Goal: Task Accomplishment & Management: Manage account settings

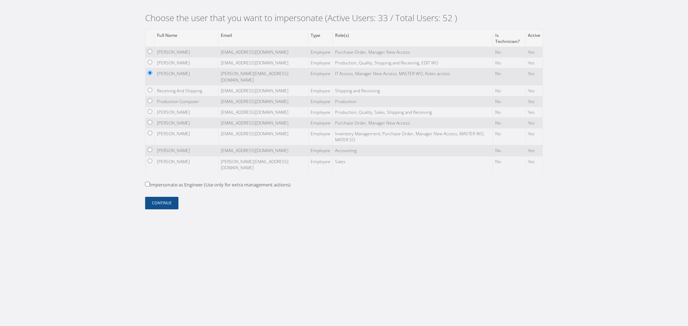
click at [168, 215] on div "Choose the user that you want to impersonate (Active Users: 33 / Total Users: 5…" at bounding box center [344, 113] width 408 height 227
click at [170, 201] on button "Continue" at bounding box center [161, 203] width 33 height 13
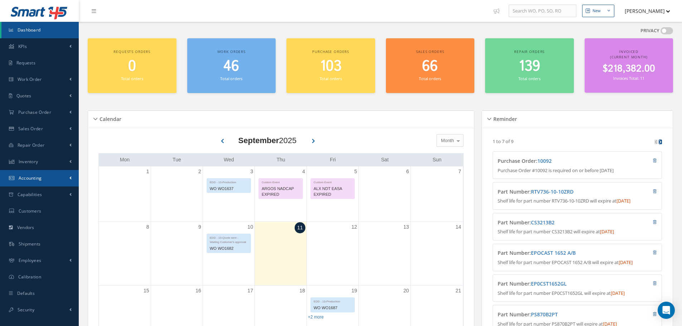
click at [50, 171] on link "Accounting" at bounding box center [39, 178] width 79 height 16
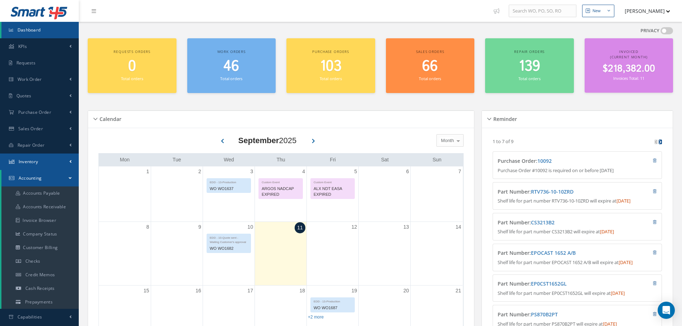
click at [49, 166] on link "Inventory" at bounding box center [39, 162] width 79 height 16
click at [56, 156] on link "Inventory" at bounding box center [39, 162] width 79 height 16
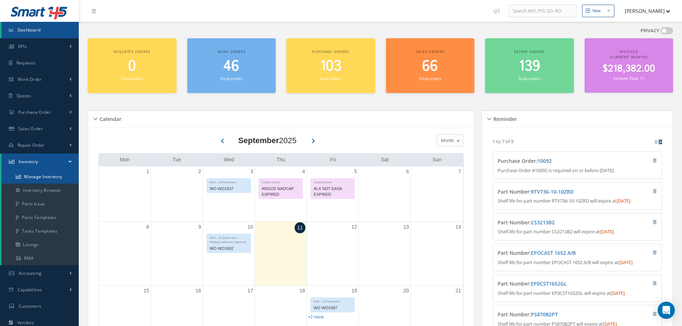
click at [60, 172] on link "Manage Inventory" at bounding box center [39, 177] width 77 height 14
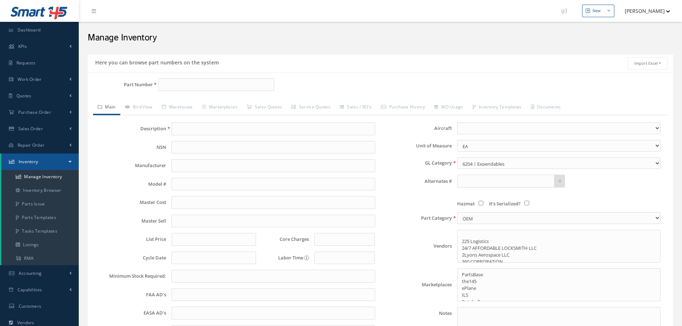
select select
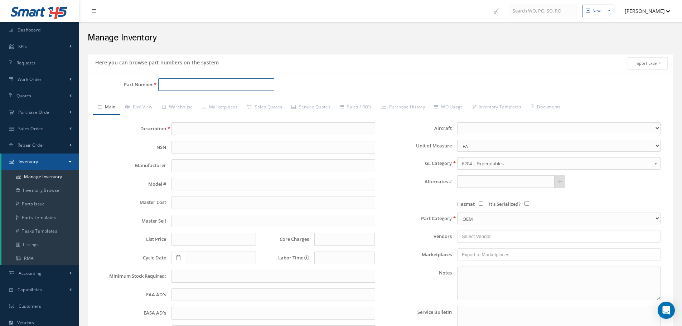
click at [181, 90] on input "Part Number" at bounding box center [216, 84] width 116 height 13
paste input "314A1501-18"
type input "314A1501-18"
click at [199, 103] on span "314A1501-18" at bounding box center [192, 104] width 64 height 8
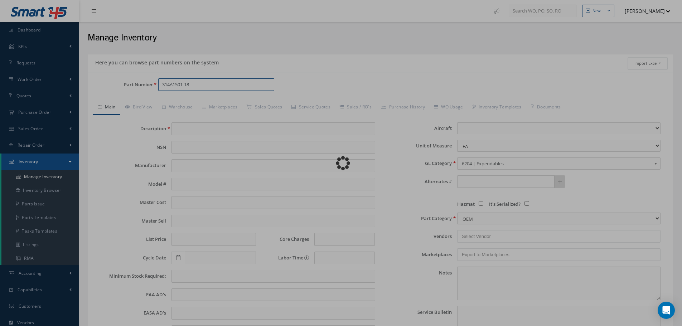
type input "TURBINE EXHAUST PLUG"
type input "0.00"
select select
type textarea "DIMS: 34/33/64" WT: 148 Lbs."
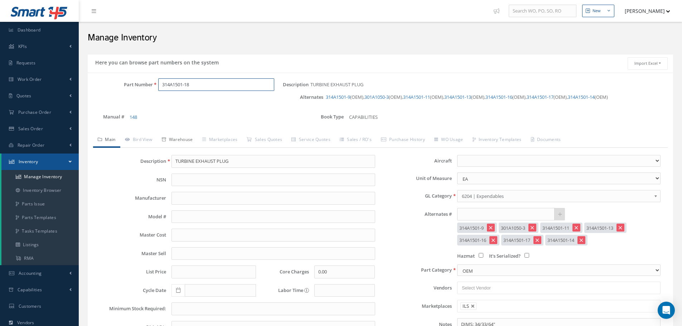
type input "314A1501-18"
click at [185, 138] on link "Warehouse" at bounding box center [177, 140] width 40 height 15
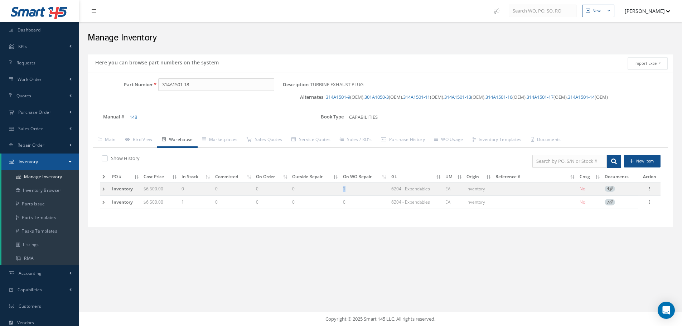
click at [335, 194] on tr "Inventory $6,500.00 0 0 0 0 1 6204 - Expendables EA Inventory No 4 Manage Docum…" at bounding box center [380, 188] width 560 height 13
drag, startPoint x: 358, startPoint y: 190, endPoint x: 343, endPoint y: 194, distance: 15.5
click at [343, 194] on td "1" at bounding box center [365, 188] width 48 height 13
click at [353, 196] on td "0" at bounding box center [365, 202] width 48 height 13
click at [102, 190] on td at bounding box center [105, 188] width 10 height 13
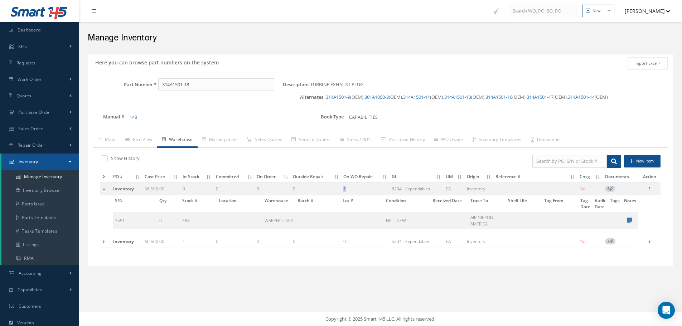
click at [342, 192] on tr "Inventory $6,500.00 0 0 0 0 1 6204 - Expendables EA Inventory No 4 Manage Docum…" at bounding box center [380, 188] width 560 height 13
click at [365, 189] on td "1" at bounding box center [365, 188] width 48 height 13
click at [336, 194] on tr "Inventory $6,500.00 0 0 0 0 1 6204 - Expendables EA Inventory No 4 Manage Docum…" at bounding box center [380, 188] width 560 height 13
click at [356, 193] on td "1" at bounding box center [365, 188] width 48 height 13
drag, startPoint x: 355, startPoint y: 189, endPoint x: 338, endPoint y: 194, distance: 17.4
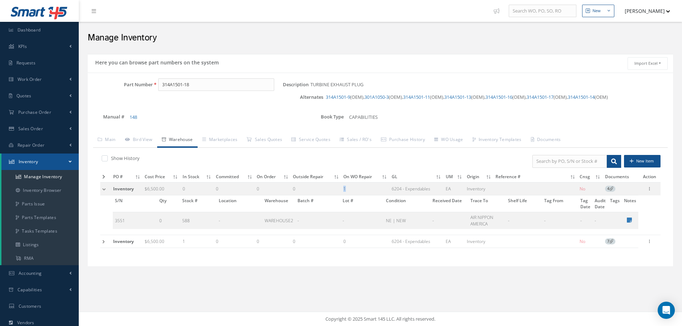
click at [338, 194] on tr "Inventory $6,500.00 0 0 0 0 1 6204 - Expendables EA Inventory No 4 Manage Docum…" at bounding box center [380, 188] width 560 height 13
drag, startPoint x: 339, startPoint y: 195, endPoint x: 332, endPoint y: 195, distance: 7.2
click at [332, 195] on tbody "Inventory $6,500.00 0 0 0 0 1 6204 - Expendables EA Inventory No 4 Manage Docum…" at bounding box center [380, 215] width 560 height 66
drag, startPoint x: 329, startPoint y: 193, endPoint x: 342, endPoint y: 187, distance: 13.9
click at [329, 193] on tbody "Inventory $6,500.00 0 0 0 0 1 6204 - Expendables EA Inventory No 4 Manage Docum…" at bounding box center [380, 215] width 560 height 66
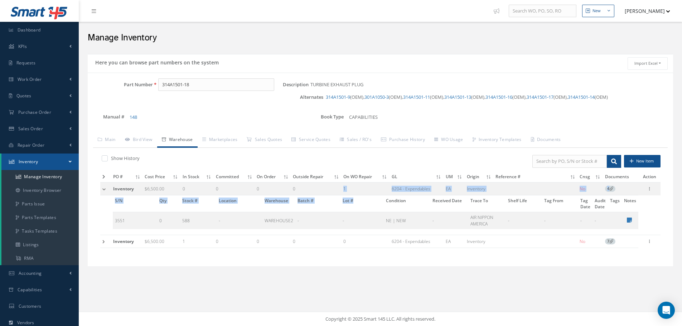
click at [348, 184] on td "1" at bounding box center [365, 188] width 48 height 13
drag, startPoint x: 353, startPoint y: 190, endPoint x: 334, endPoint y: 190, distance: 18.6
click at [334, 190] on tr "Inventory $6,500.00 0 0 0 0 1 6204 - Expendables EA Inventory No 4 Manage Docum…" at bounding box center [380, 188] width 560 height 13
click at [361, 190] on td "1" at bounding box center [365, 188] width 48 height 13
drag, startPoint x: 346, startPoint y: 191, endPoint x: 332, endPoint y: 193, distance: 14.5
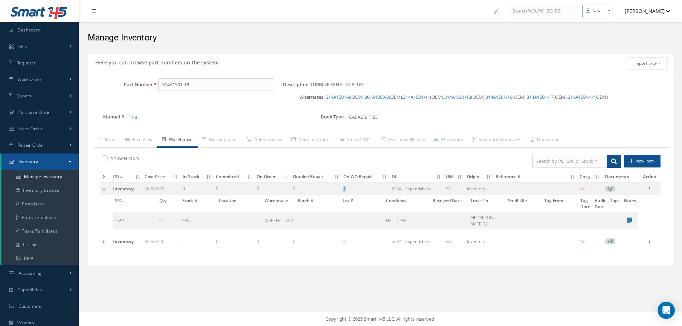
click at [332, 193] on tr "Inventory $6,500.00 0 0 0 0 1 6204 - Expendables EA Inventory No 4 Manage Docum…" at bounding box center [380, 188] width 560 height 13
click at [364, 194] on td "1" at bounding box center [365, 188] width 48 height 13
click at [334, 194] on tr "Inventory $6,500.00 0 0 0 0 1 6204 - Expendables EA Inventory No 4 Manage Docum…" at bounding box center [380, 188] width 560 height 13
click at [353, 187] on td "1" at bounding box center [365, 188] width 48 height 13
drag, startPoint x: 345, startPoint y: 189, endPoint x: 325, endPoint y: 189, distance: 20.4
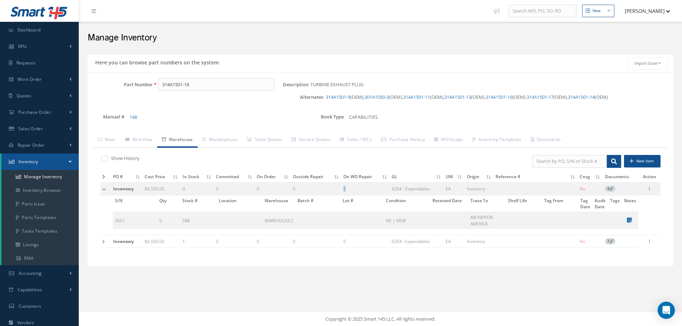
click at [325, 189] on tr "Inventory $6,500.00 0 0 0 0 1 6204 - Expendables EA Inventory No 4 Manage Docum…" at bounding box center [380, 188] width 560 height 13
drag, startPoint x: 351, startPoint y: 192, endPoint x: 324, endPoint y: 195, distance: 27.0
click at [324, 195] on tr "Inventory $6,500.00 0 0 0 0 1 6204 - Expendables EA Inventory No 4 Manage Docum…" at bounding box center [380, 188] width 560 height 13
drag, startPoint x: 347, startPoint y: 198, endPoint x: 358, endPoint y: 190, distance: 13.2
click at [332, 196] on tr "S/N Qty Stock # Location Warehouse Batch # Lot # Condition Received Date Trace …" at bounding box center [376, 204] width 526 height 17
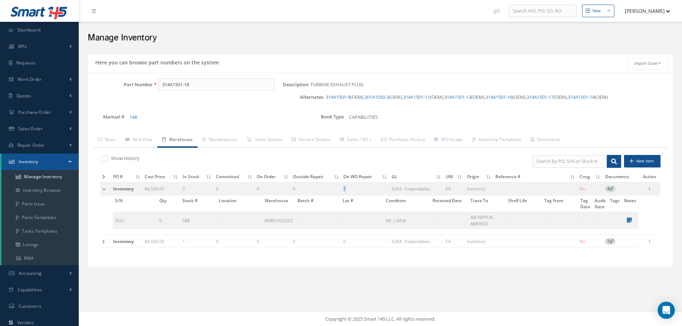
click at [315, 190] on tr "Inventory $6,500.00 0 0 0 0 1 6204 - Expendables EA Inventory No 4 Manage Docum…" at bounding box center [380, 188] width 560 height 13
click at [78, 85] on link "Work Order" at bounding box center [39, 79] width 79 height 16
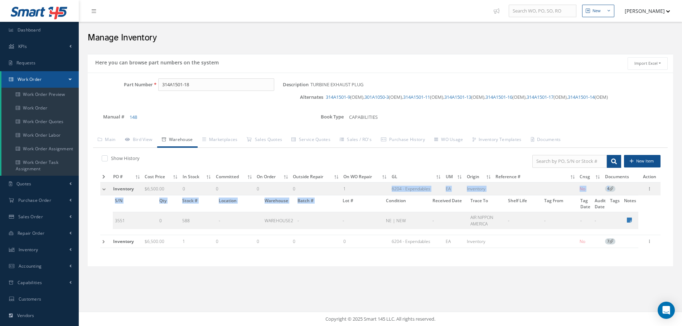
click at [340, 197] on tbody "Inventory $6,500.00 0 0 0 0 1 6204 - Expendables EA Inventory No 4 Manage Docum…" at bounding box center [380, 215] width 560 height 66
click at [281, 187] on td "0" at bounding box center [273, 188] width 36 height 13
click at [510, 188] on td at bounding box center [535, 188] width 84 height 13
click at [651, 192] on div at bounding box center [649, 188] width 7 height 7
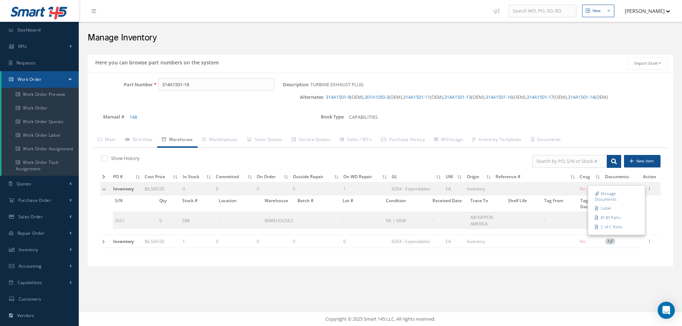
click at [492, 114] on div "CAPABILITIES" at bounding box center [435, 116] width 172 height 9
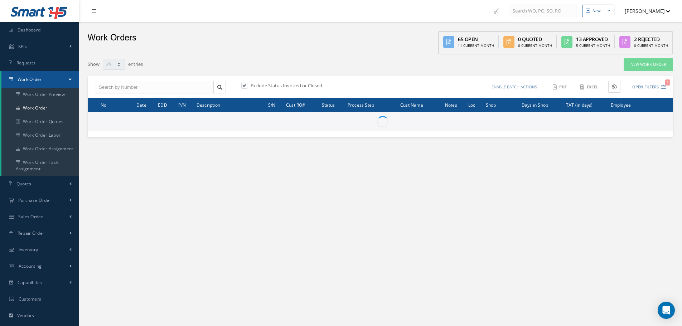
select select "25"
click at [156, 87] on input "text" at bounding box center [154, 87] width 119 height 13
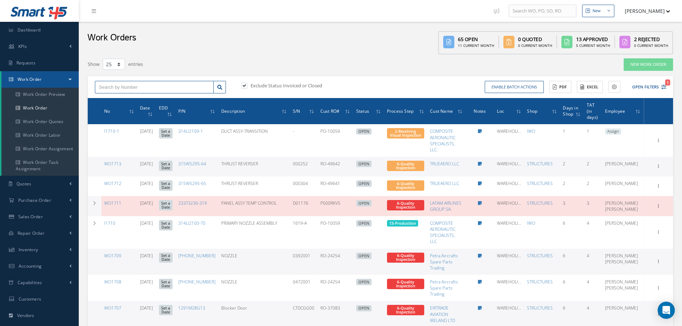
click at [163, 87] on input "text" at bounding box center [154, 87] width 119 height 13
click at [160, 99] on div "WO574" at bounding box center [154, 99] width 111 height 7
type input "WO574"
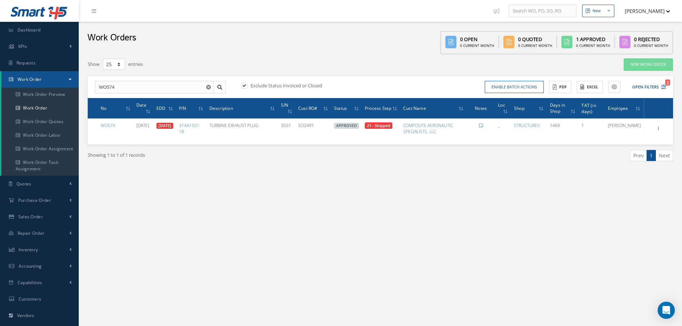
click at [397, 291] on div "New New Work Order New Purchase Order New Customer Quote New Sales Order New Re…" at bounding box center [380, 203] width 603 height 406
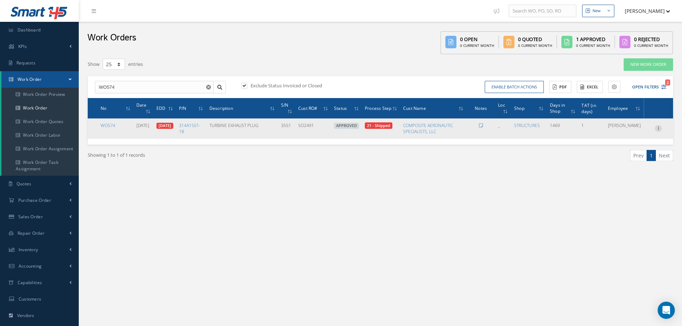
click at [659, 127] on icon at bounding box center [658, 128] width 7 height 6
click at [645, 141] on link "Edit" at bounding box center [625, 142] width 57 height 9
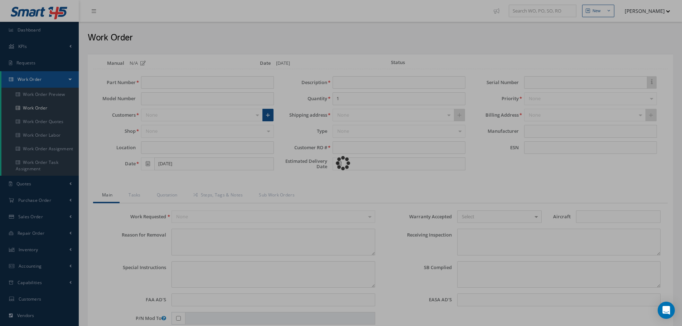
type input "314A1501-18"
type input "_"
type input "[DATE]"
type input "TURBINE EXHAUST PLUG"
type input "SO2491"
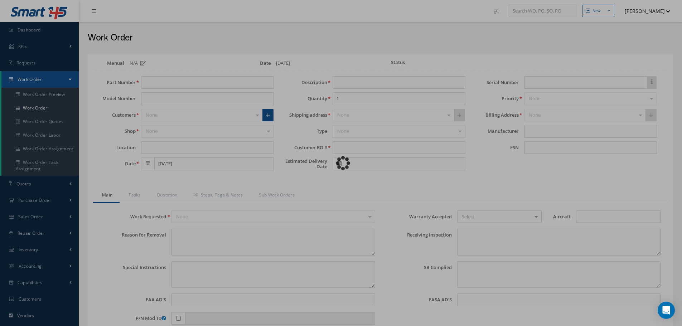
type input "[DATE]"
type input "3551"
type input "858403"
type textarea "UNIT RECEIVED FROM PARTS VENDOR UNDER A/C COMPONENTS DISMANTLING PROGRAM."
type textarea "PLEASE SEE R.O. FOR DETAILS"
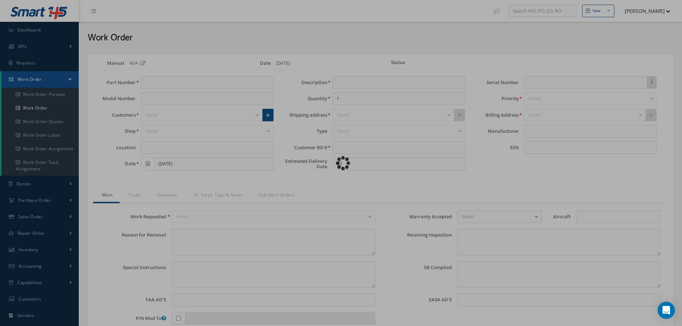
type input "B737 CLASSIC"
type textarea "TRACEABILITY PAPER INCLUDED. NO VISUAL DAMAGE."
type textarea "The TURBINE EXHAUST PLUG ASSY. has been inspected and OVERHAULED in accordance …"
type input "[DATE]"
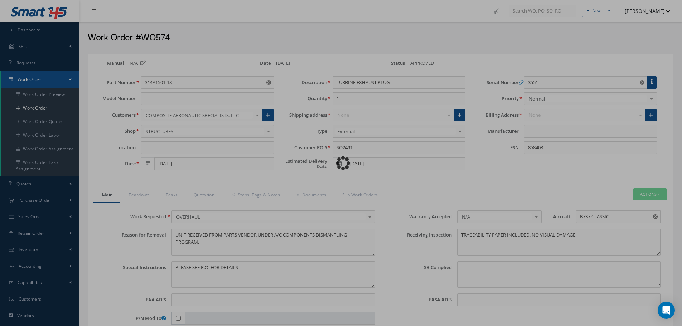
type input "Boeing"
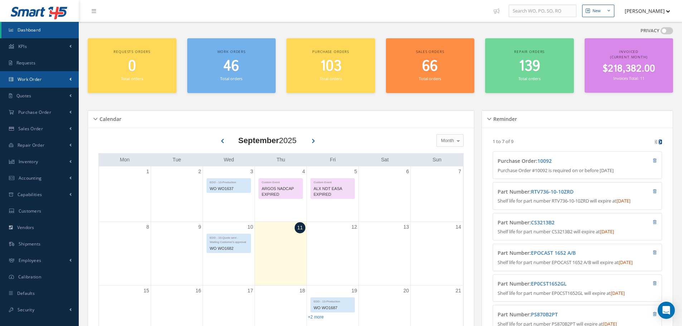
click at [52, 78] on link "Work Order" at bounding box center [39, 79] width 79 height 16
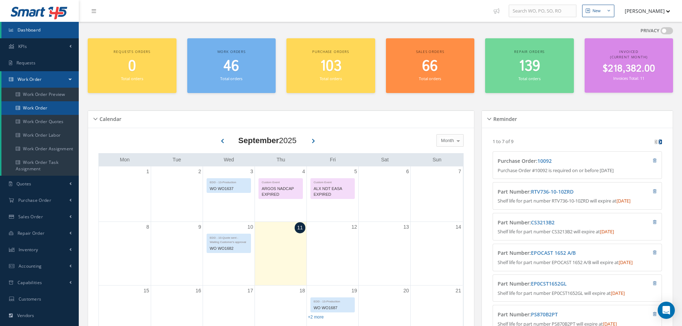
click at [53, 110] on link "Work Order" at bounding box center [39, 108] width 77 height 14
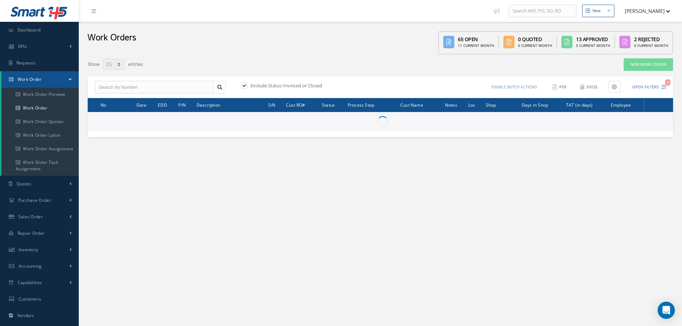
select select "25"
click at [133, 90] on input "text" at bounding box center [154, 87] width 119 height 13
type input "wo574"
click at [247, 86] on label at bounding box center [248, 85] width 2 height 6
click at [246, 86] on input "checkbox" at bounding box center [243, 86] width 5 height 5
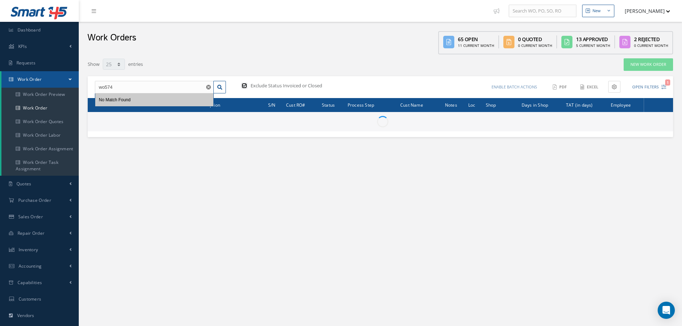
checkbox input "false"
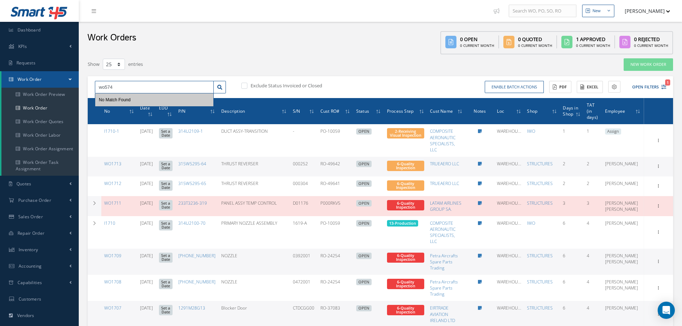
click at [168, 83] on input "wo574" at bounding box center [154, 87] width 119 height 13
click at [156, 104] on div "WO574" at bounding box center [154, 99] width 118 height 13
type input "WO574"
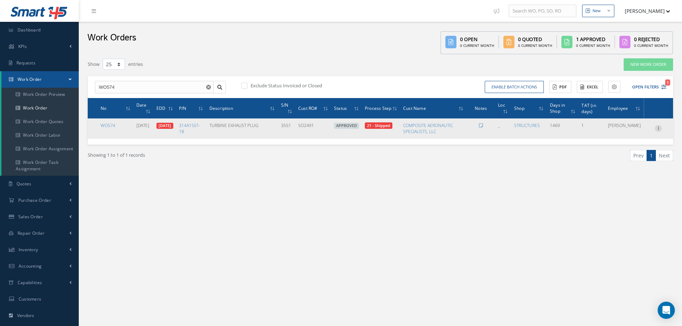
click at [659, 130] on icon at bounding box center [658, 128] width 7 height 6
click at [638, 141] on link "Edit" at bounding box center [625, 142] width 57 height 9
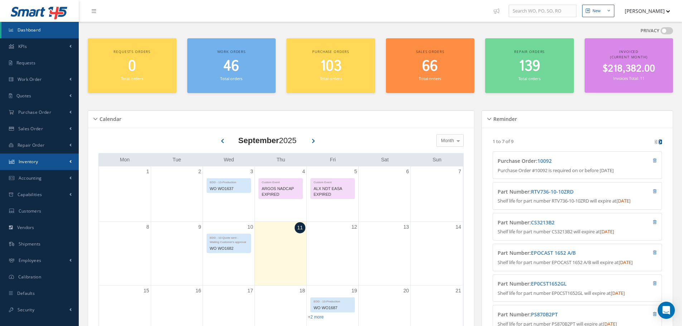
drag, startPoint x: 66, startPoint y: 161, endPoint x: 66, endPoint y: 170, distance: 9.0
click at [66, 161] on link "Inventory" at bounding box center [39, 162] width 79 height 16
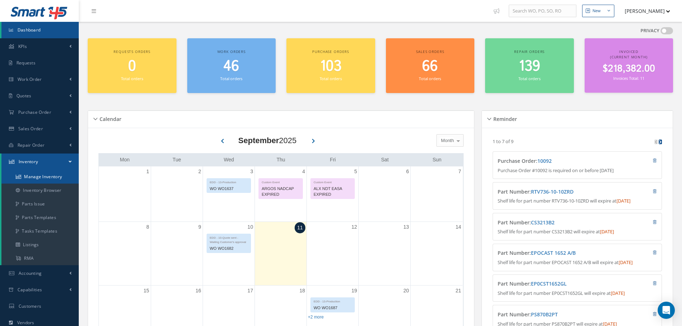
click at [69, 177] on link "Manage Inventory" at bounding box center [39, 177] width 77 height 14
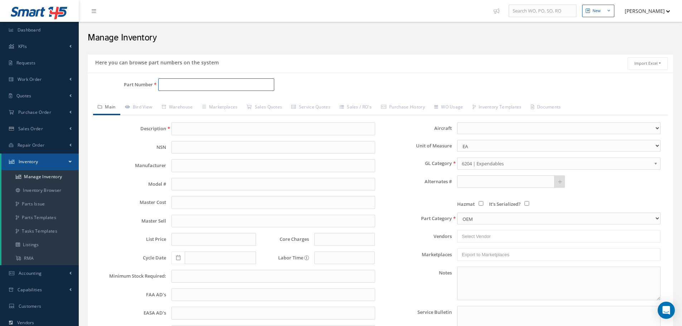
click at [177, 83] on input "Part Number" at bounding box center [216, 84] width 116 height 13
paste input "314A1501-18"
type input "314A1501-18"
click at [193, 101] on span "314A1501-18" at bounding box center [192, 104] width 64 height 8
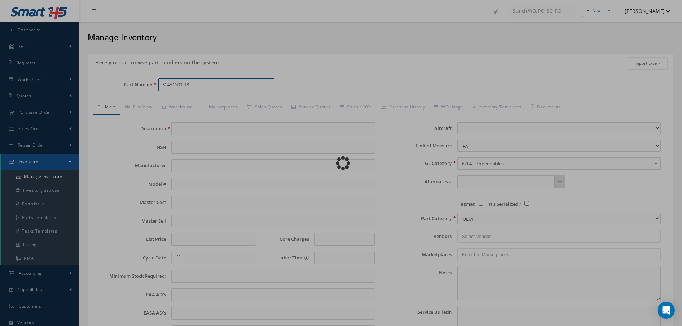
type input "TURBINE EXHAUST PLUG"
type input "0.00"
select select
type textarea "DIMS: 34/33/64" WT: 148 Lbs."
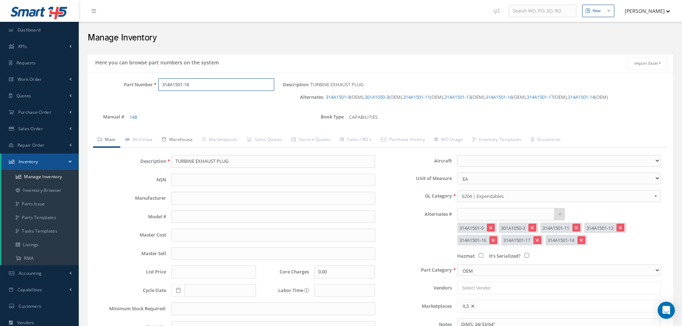
type input "314A1501-18"
click at [187, 143] on link "Warehouse" at bounding box center [177, 140] width 40 height 15
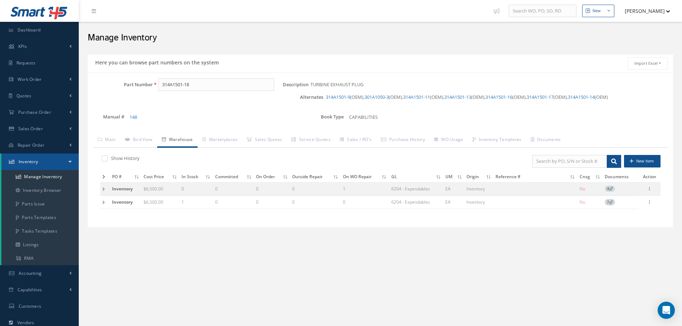
click at [365, 235] on div "Here you can browse part numbers on the system Import Excel to undefined Column…" at bounding box center [380, 145] width 596 height 182
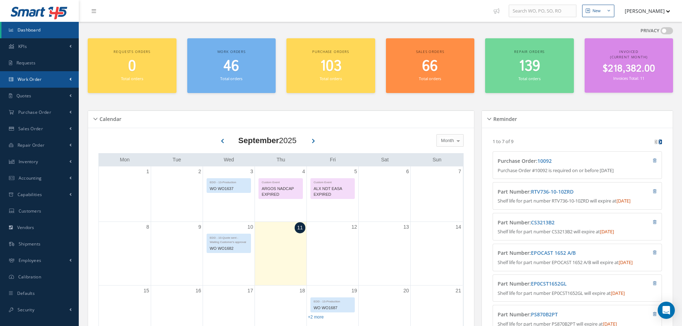
click at [47, 78] on link "Work Order" at bounding box center [39, 79] width 79 height 16
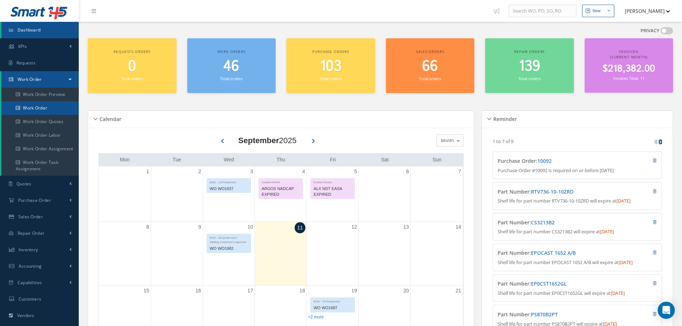
click at [49, 102] on link "Work Order" at bounding box center [39, 108] width 77 height 14
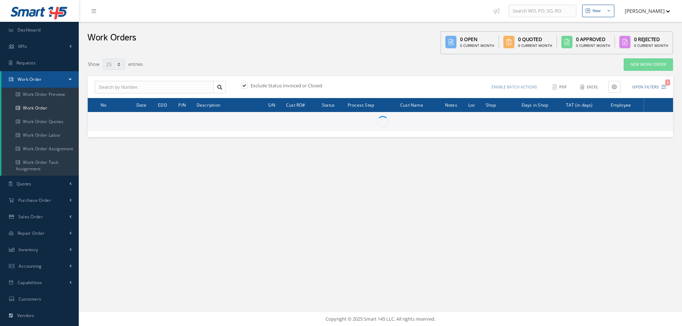
select select "25"
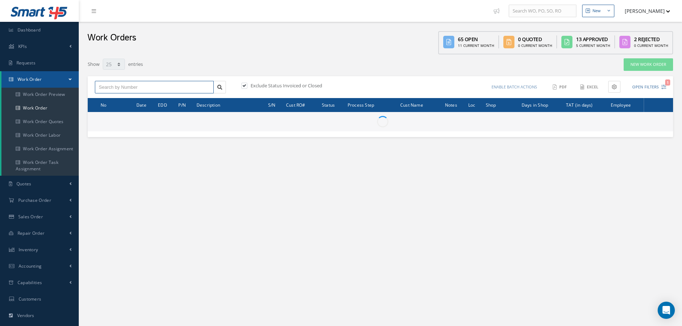
click at [148, 88] on input "text" at bounding box center [154, 87] width 119 height 13
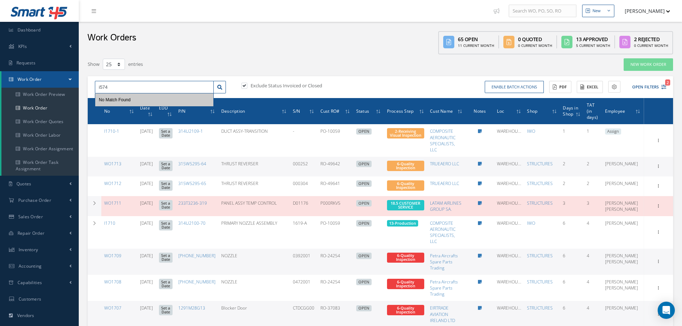
click at [185, 86] on input "i574" at bounding box center [154, 87] width 119 height 13
type input "i574"
click at [250, 86] on label "Exclude Status Invoiced or Closed" at bounding box center [285, 85] width 73 height 6
click at [246, 86] on input "checkbox" at bounding box center [243, 86] width 5 height 5
checkbox input "false"
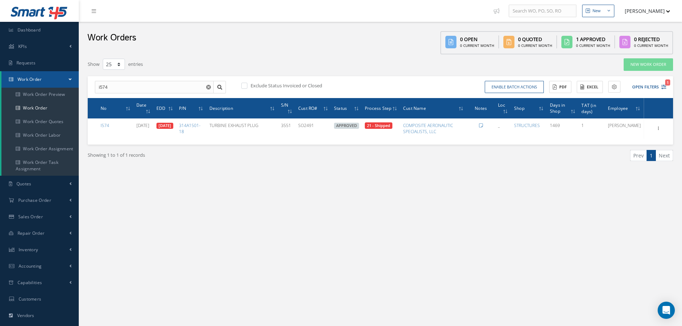
click at [583, 184] on div "Filters WO Number i574 Part Number Description Serial Number BALANCE BENCH CHEC…" at bounding box center [380, 123] width 593 height 139
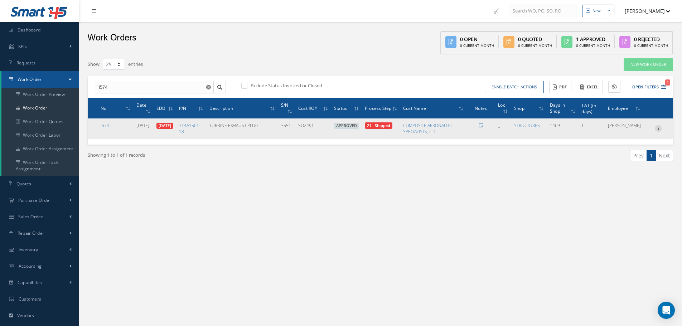
click at [659, 130] on icon at bounding box center [658, 128] width 7 height 6
click at [642, 143] on link "Edit" at bounding box center [625, 142] width 57 height 9
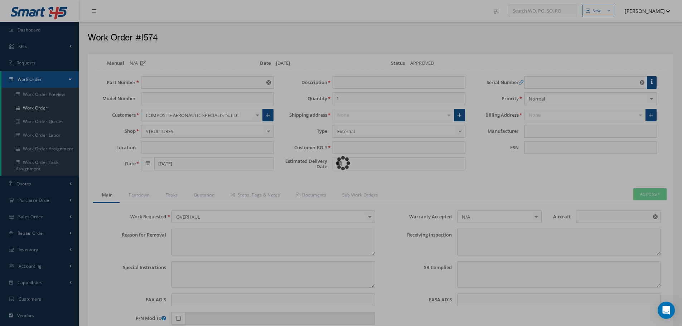
type input "314A1501-18"
type input "_"
type input "[DATE]"
type input "TURBINE EXHAUST PLUG"
type input "SO2491"
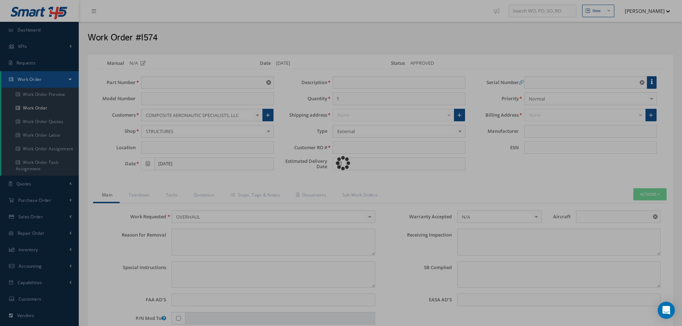
type input "[DATE]"
type input "3551"
type input "858403"
type textarea "UNIT RECEIVED FROM PARTS VENDOR UNDER A/C COMPONENTS DISMANTLING PROGRAM."
type textarea "PLEASE SEE R.O. FOR DETAILS"
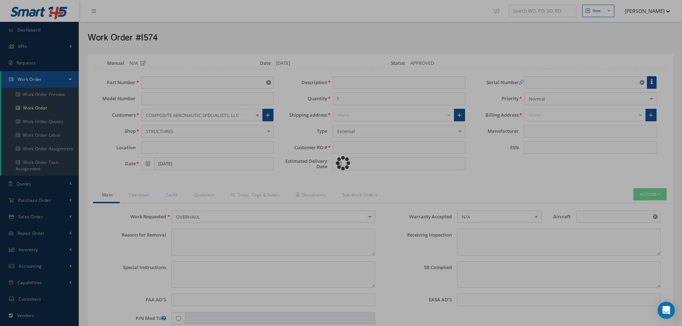
type input "B737 CLASSIC"
type textarea "TRACEABILITY PAPER INCLUDED. NO VISUAL DAMAGE."
type textarea "The TURBINE EXHAUST PLUG ASSY. has been inspected and OVERHAULED in accordance …"
type input "[DATE]"
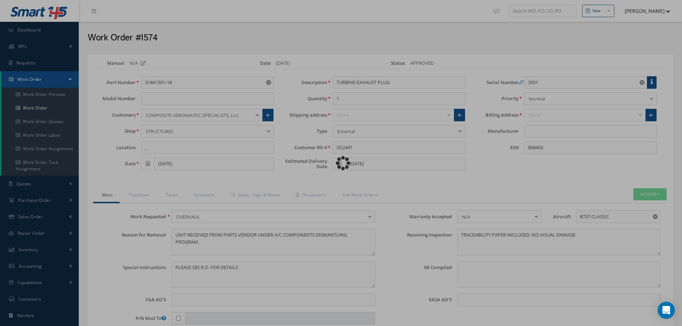
type input "Boeing"
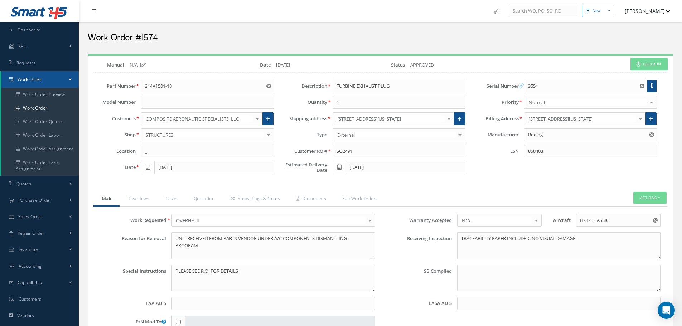
select select "25"
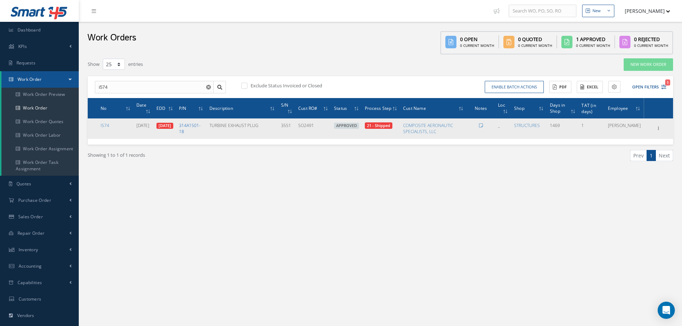
click at [201, 124] on link "314A1501-18" at bounding box center [189, 128] width 21 height 12
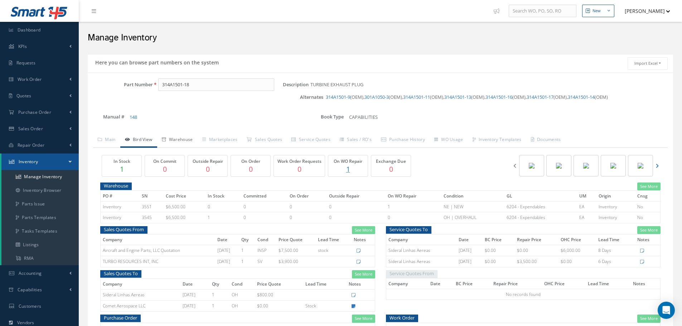
click at [178, 137] on link "Warehouse" at bounding box center [177, 140] width 40 height 15
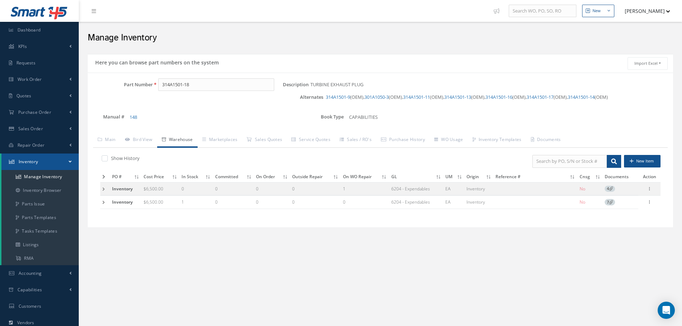
click at [105, 189] on td at bounding box center [105, 188] width 10 height 13
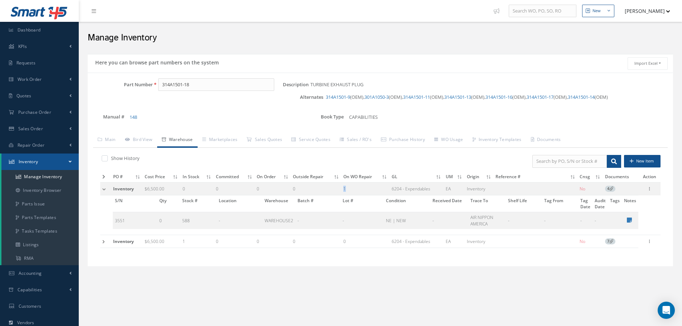
drag, startPoint x: 347, startPoint y: 190, endPoint x: 358, endPoint y: 190, distance: 11.5
click at [358, 190] on td "1" at bounding box center [365, 188] width 48 height 13
